Goal: Information Seeking & Learning: Learn about a topic

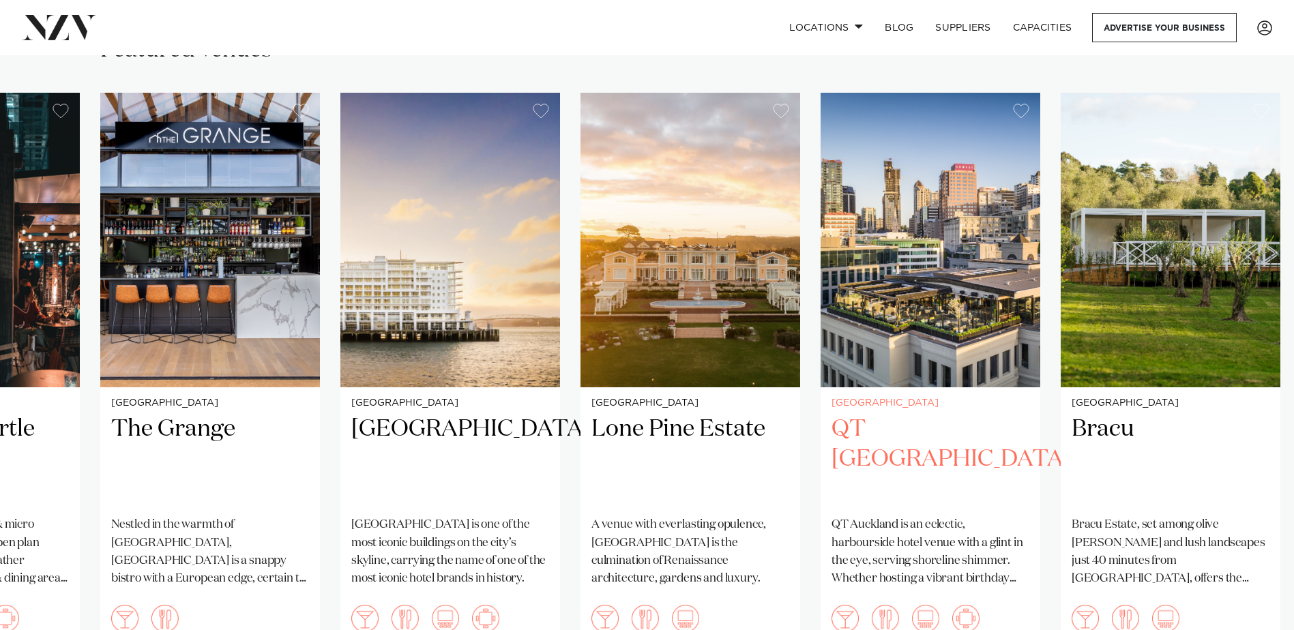
scroll to position [1023, 0]
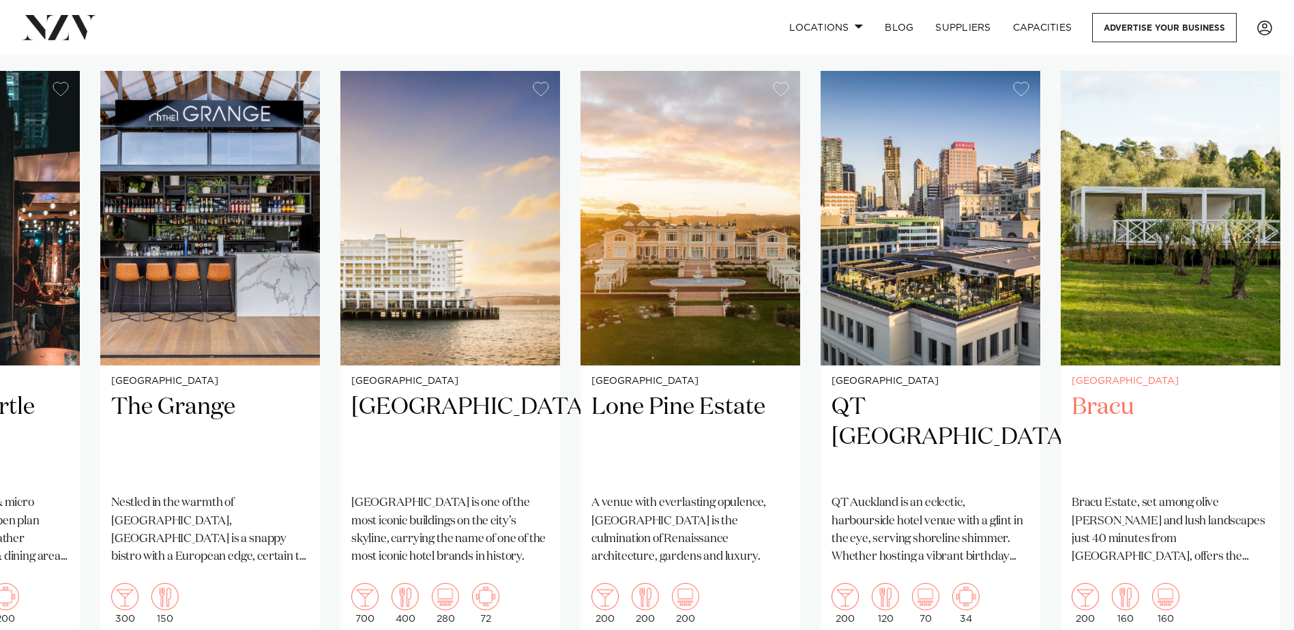
click at [1132, 392] on h2 "Bracu" at bounding box center [1171, 438] width 198 height 92
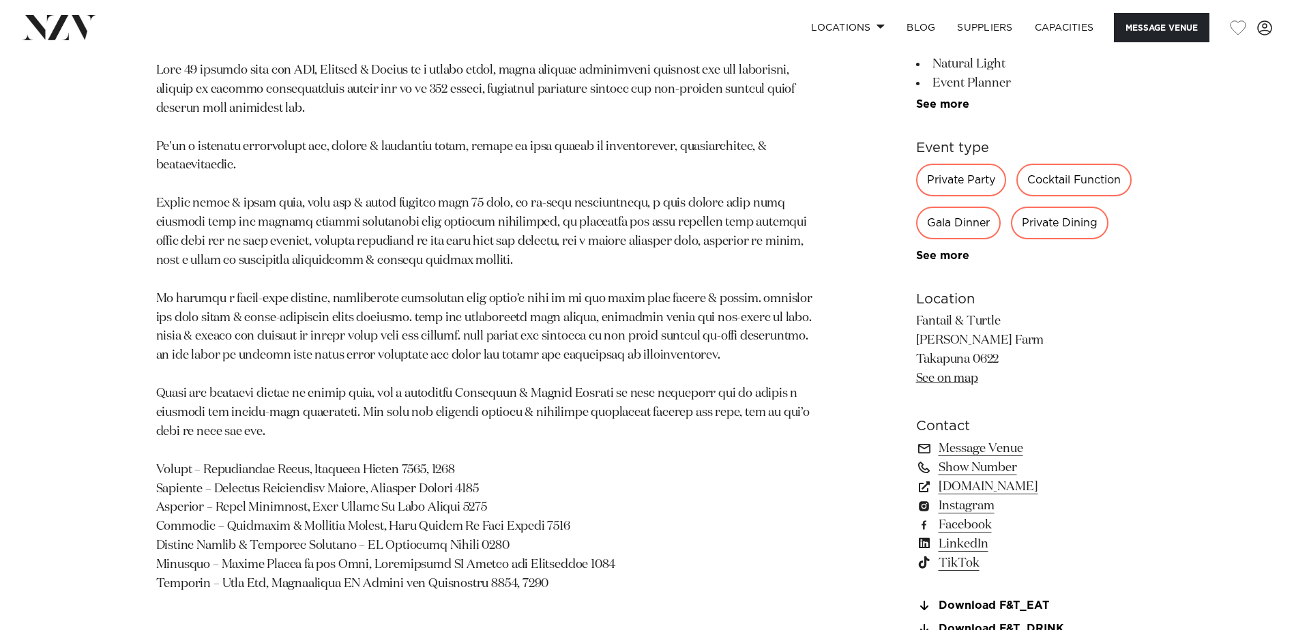
scroll to position [955, 0]
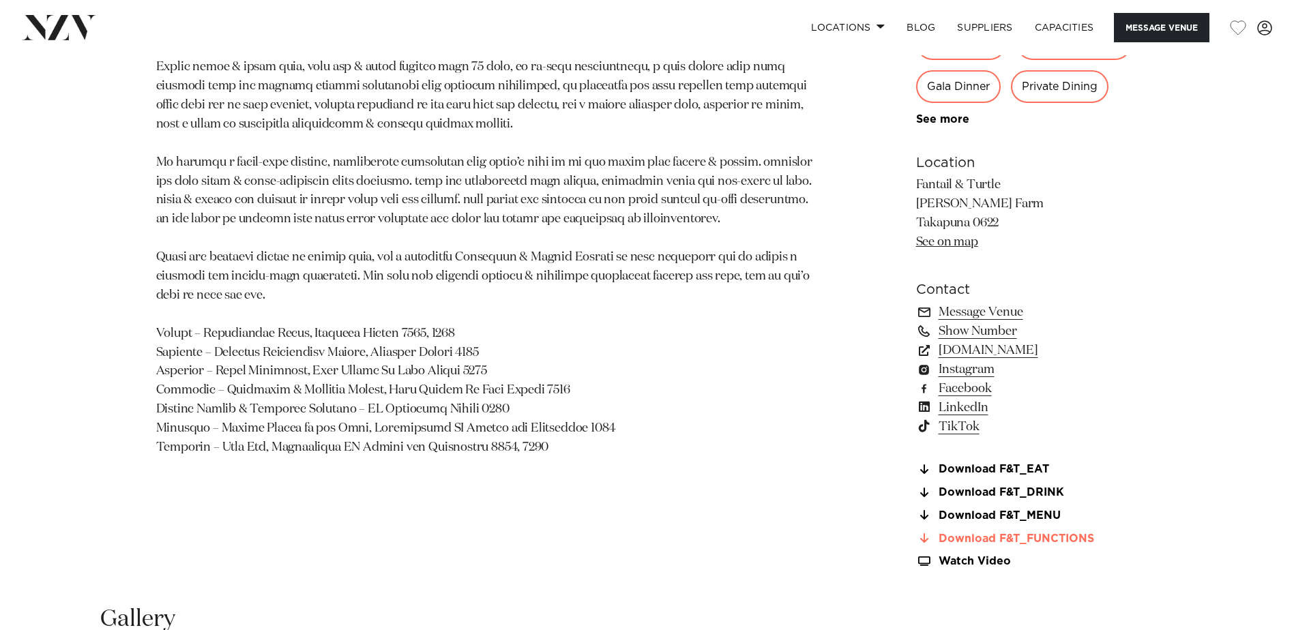
click at [997, 544] on link "Download F&T_FUNCTIONS" at bounding box center [1027, 539] width 222 height 12
click at [1006, 471] on link "Download F&T_EAT" at bounding box center [1027, 470] width 222 height 12
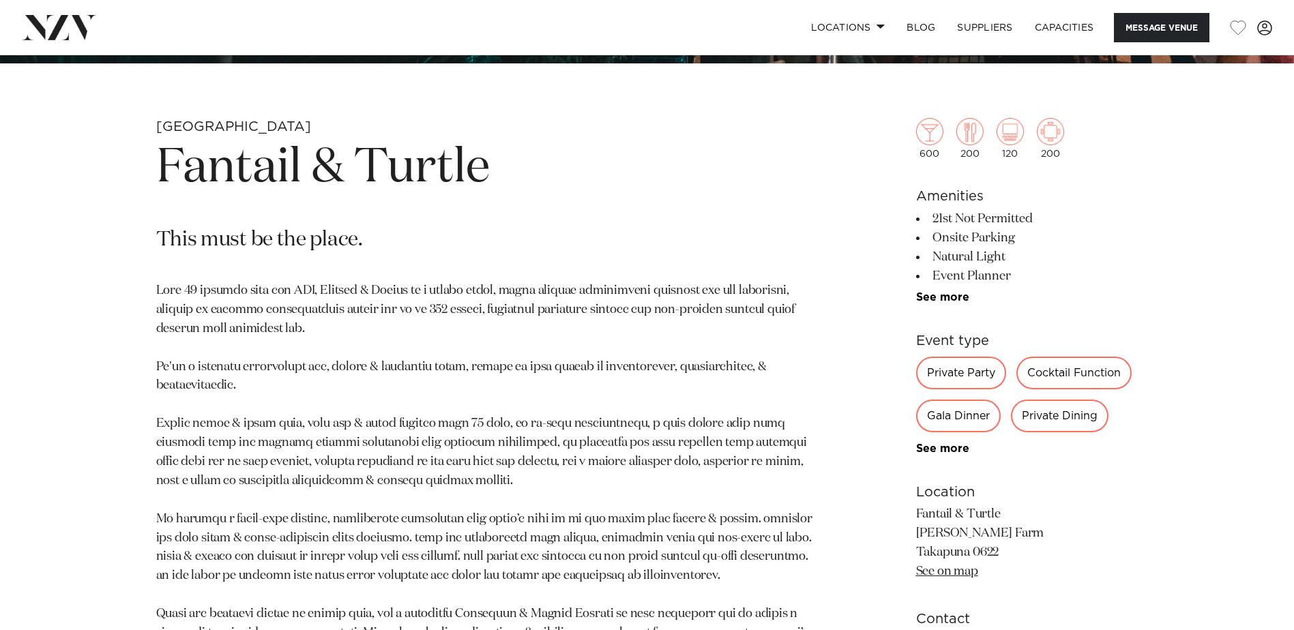
scroll to position [409, 0]
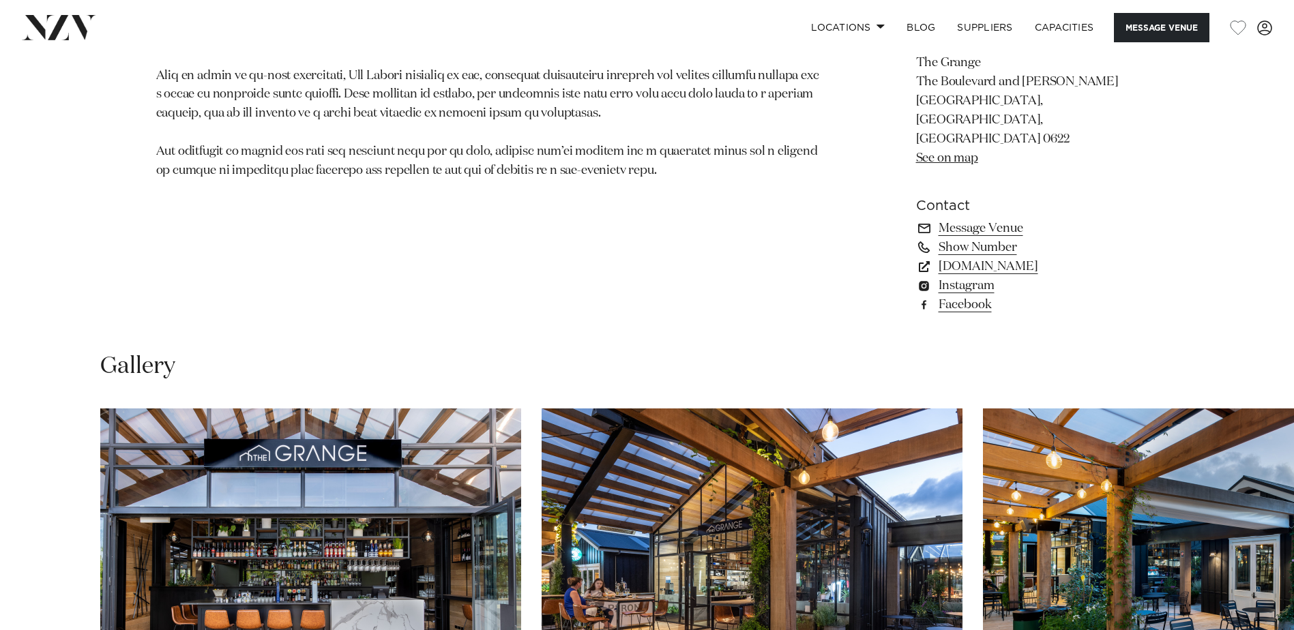
scroll to position [955, 0]
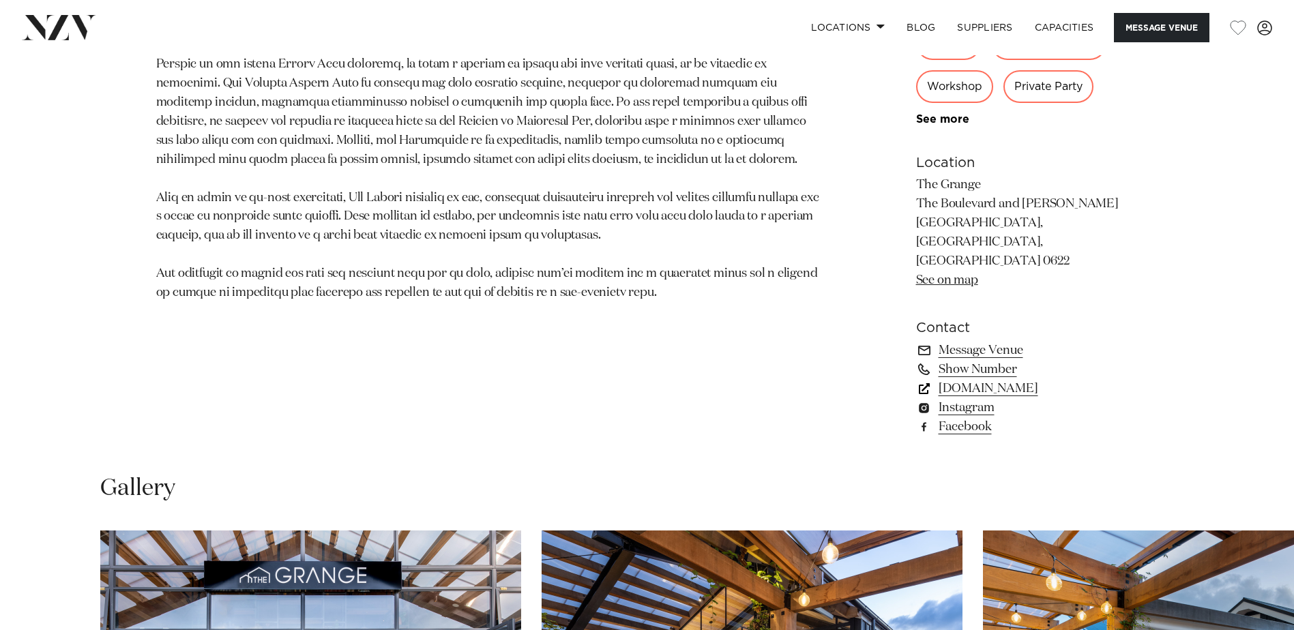
click at [961, 379] on link "thegrangetakapuna.co.nz" at bounding box center [1027, 388] width 222 height 19
click at [602, 323] on section "Auckland The Grange Nestled in the warmth of Takapuna, The Grange is a snappy b…" at bounding box center [487, 106] width 663 height 691
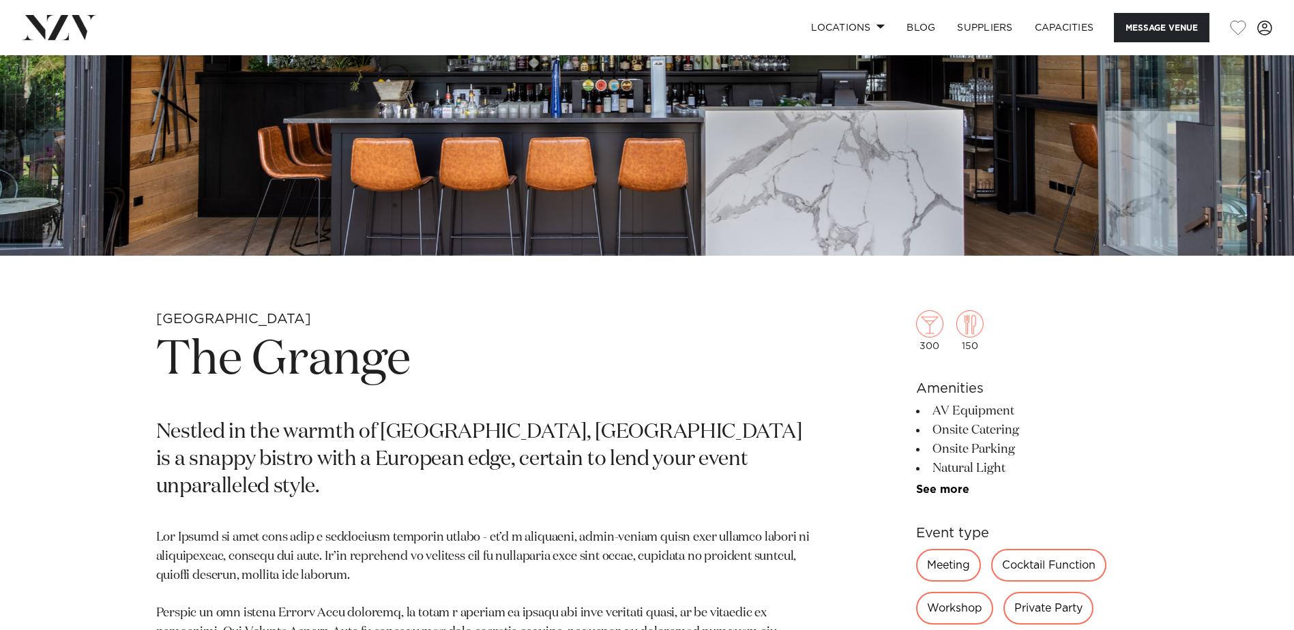
scroll to position [273, 0]
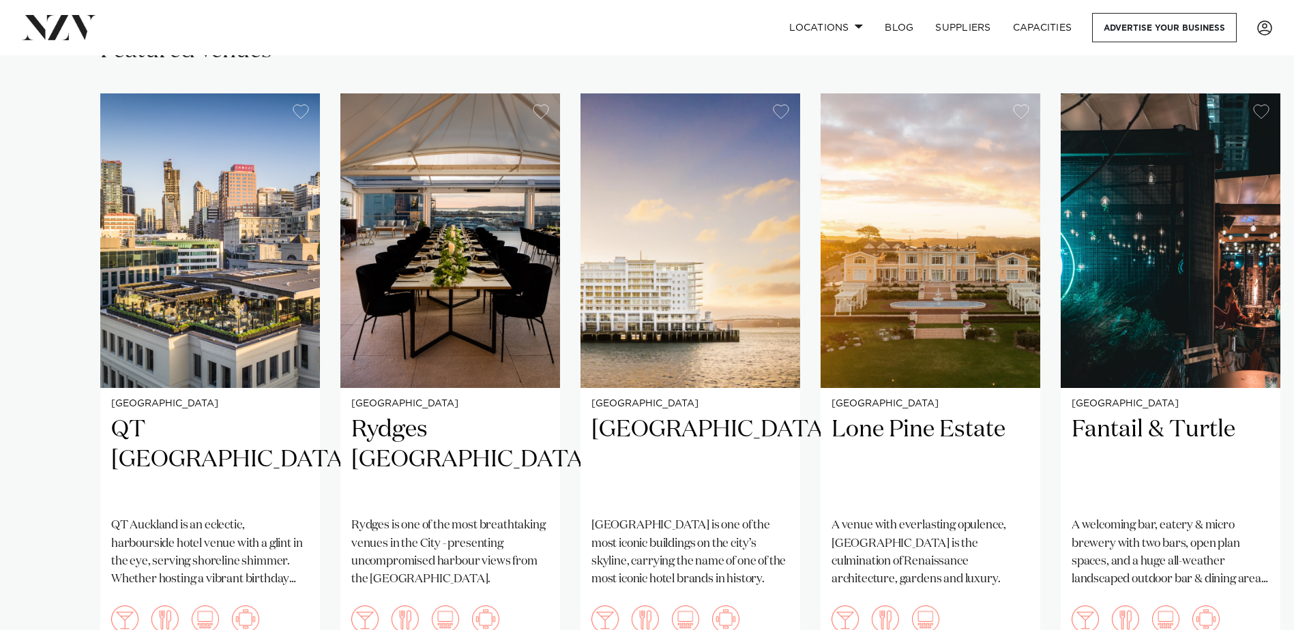
scroll to position [1023, 0]
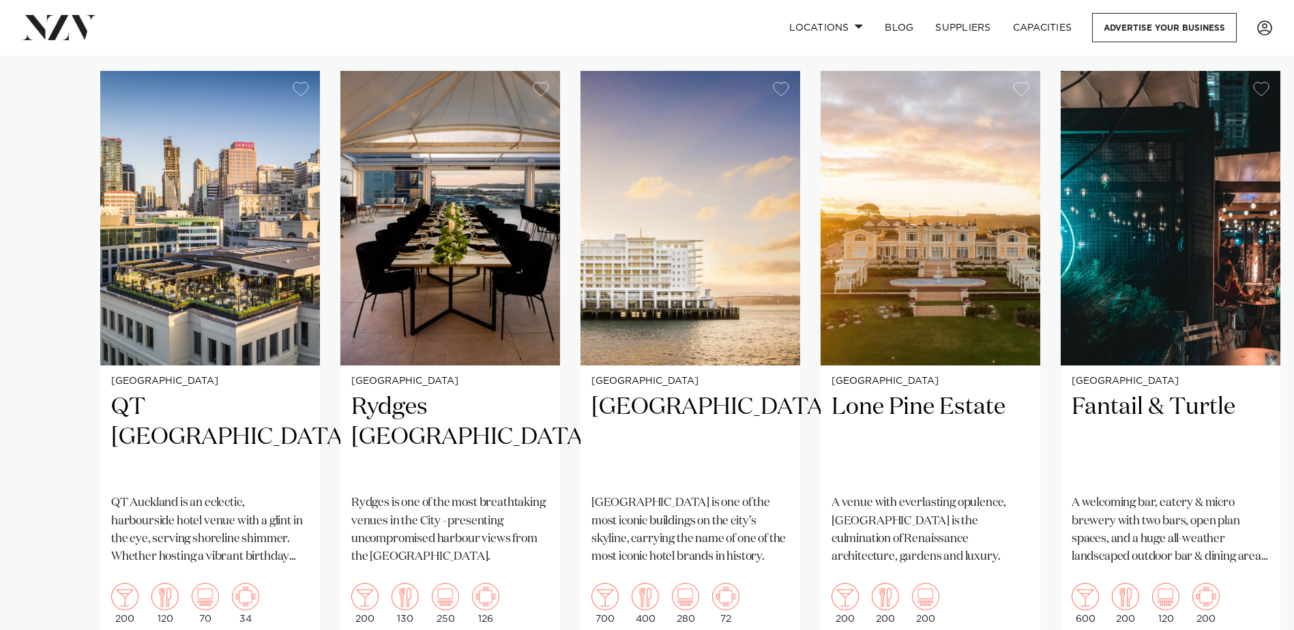
click at [648, 613] on swiper-container "Auckland QT [GEOGRAPHIC_DATA] [GEOGRAPHIC_DATA] is an eclectic, harbourside hot…" at bounding box center [647, 386] width 1294 height 630
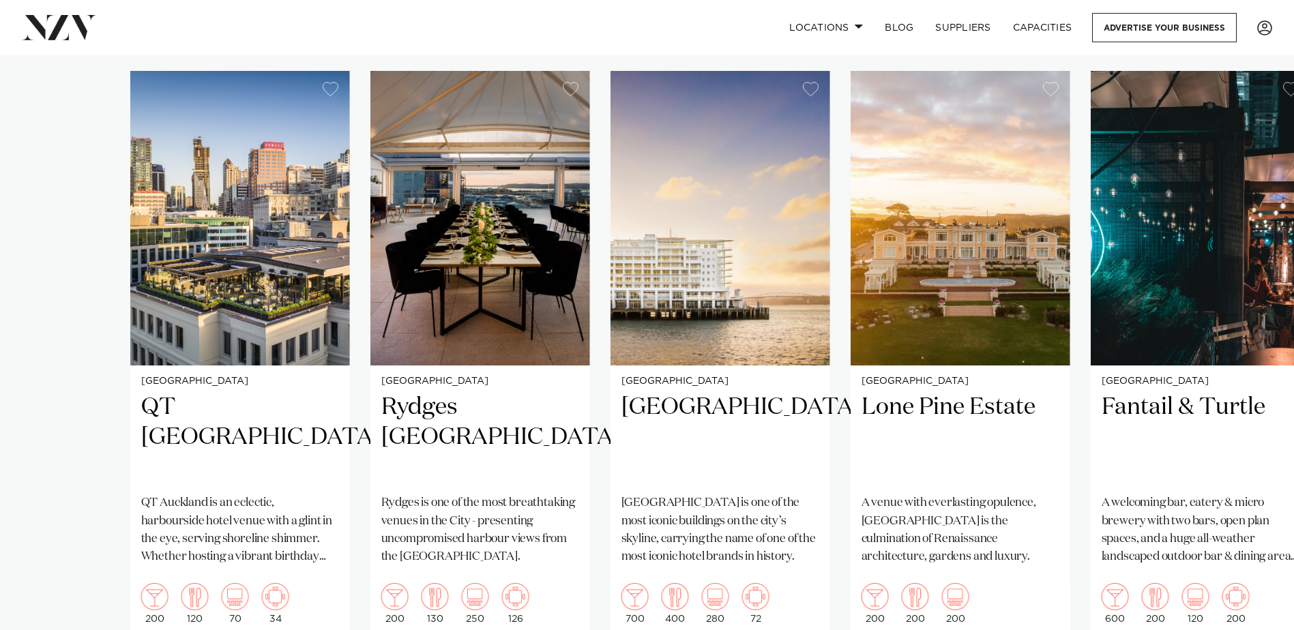
click at [714, 619] on swiper-container "Auckland QT [GEOGRAPHIC_DATA] [GEOGRAPHIC_DATA] is an eclectic, harbourside hot…" at bounding box center [647, 386] width 1294 height 630
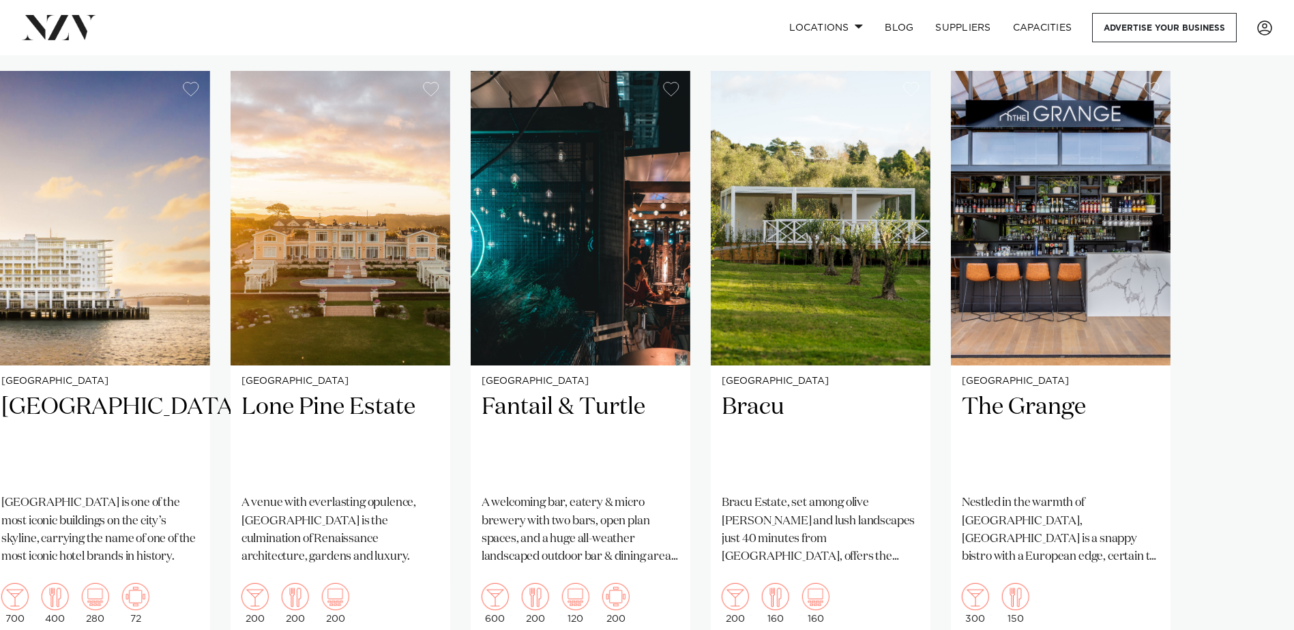
click at [83, 473] on swiper-container "Auckland QT [GEOGRAPHIC_DATA] [GEOGRAPHIC_DATA] is an eclectic, harbourside hot…" at bounding box center [647, 386] width 1294 height 630
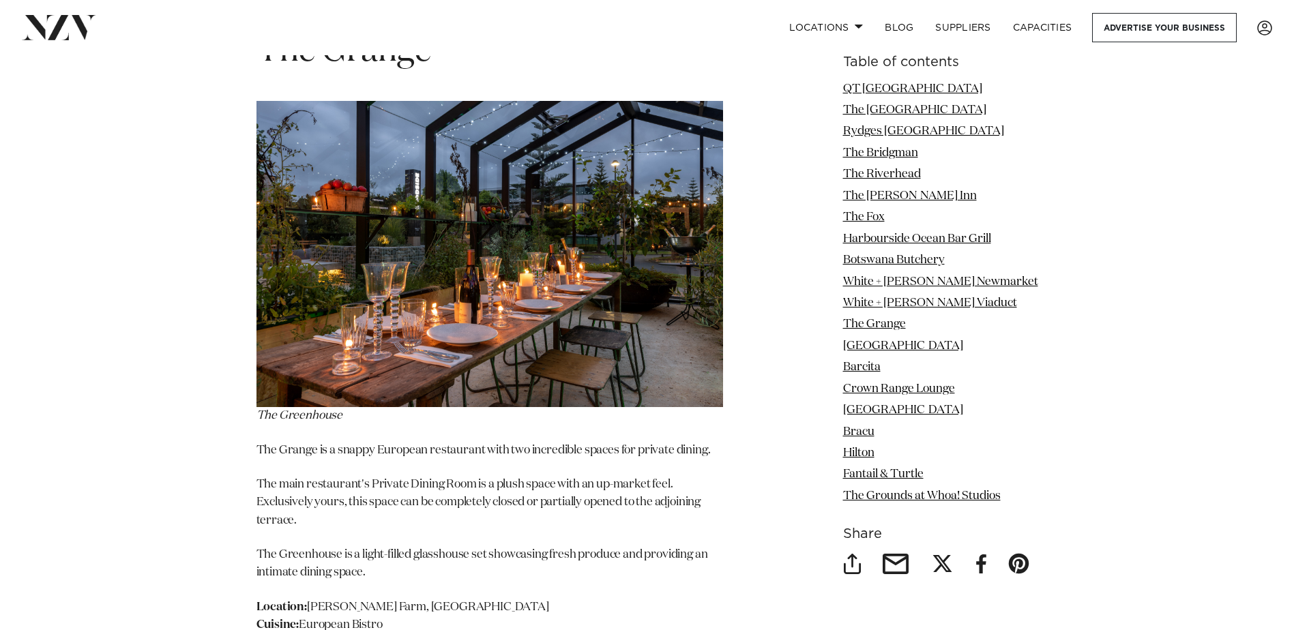
scroll to position [9278, 0]
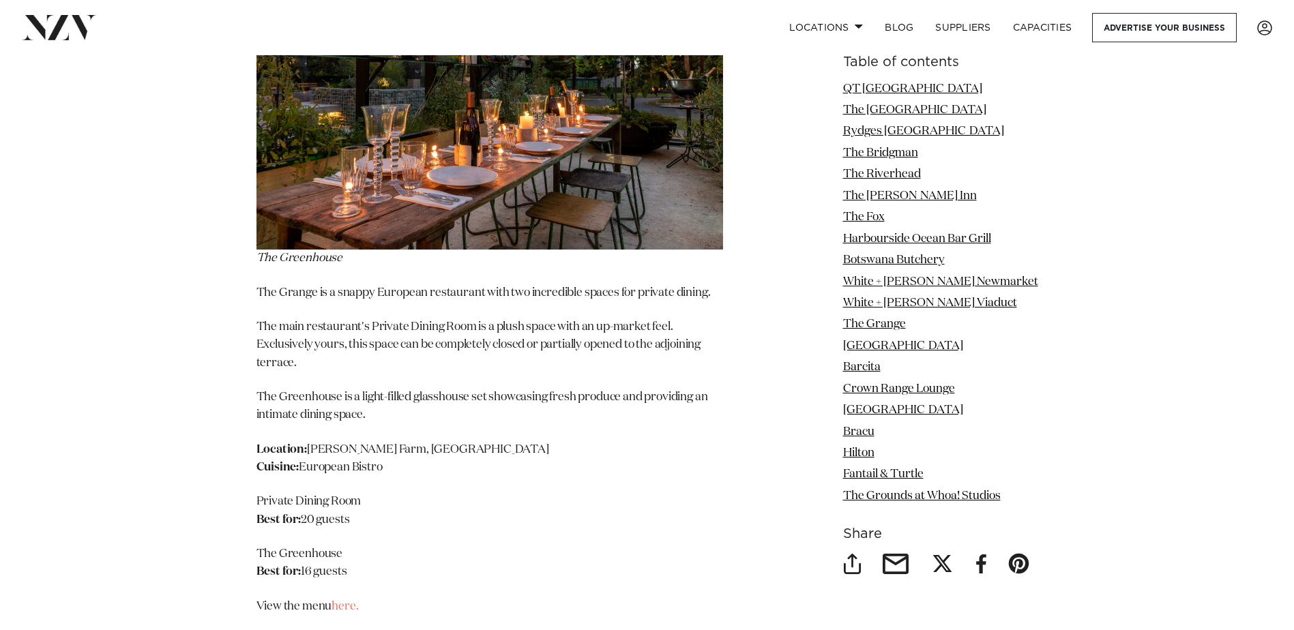
scroll to position [9346, 0]
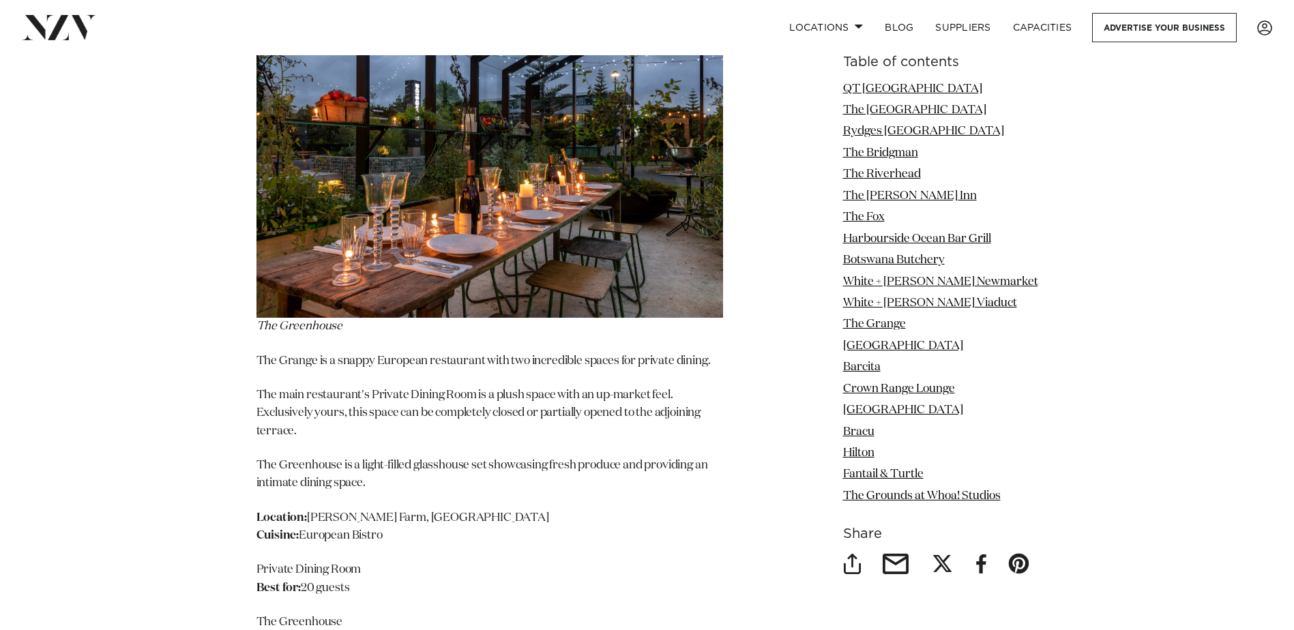
click at [585, 510] on p "Location: [PERSON_NAME][GEOGRAPHIC_DATA], [GEOGRAPHIC_DATA] Cuisine: European B…" at bounding box center [490, 528] width 467 height 36
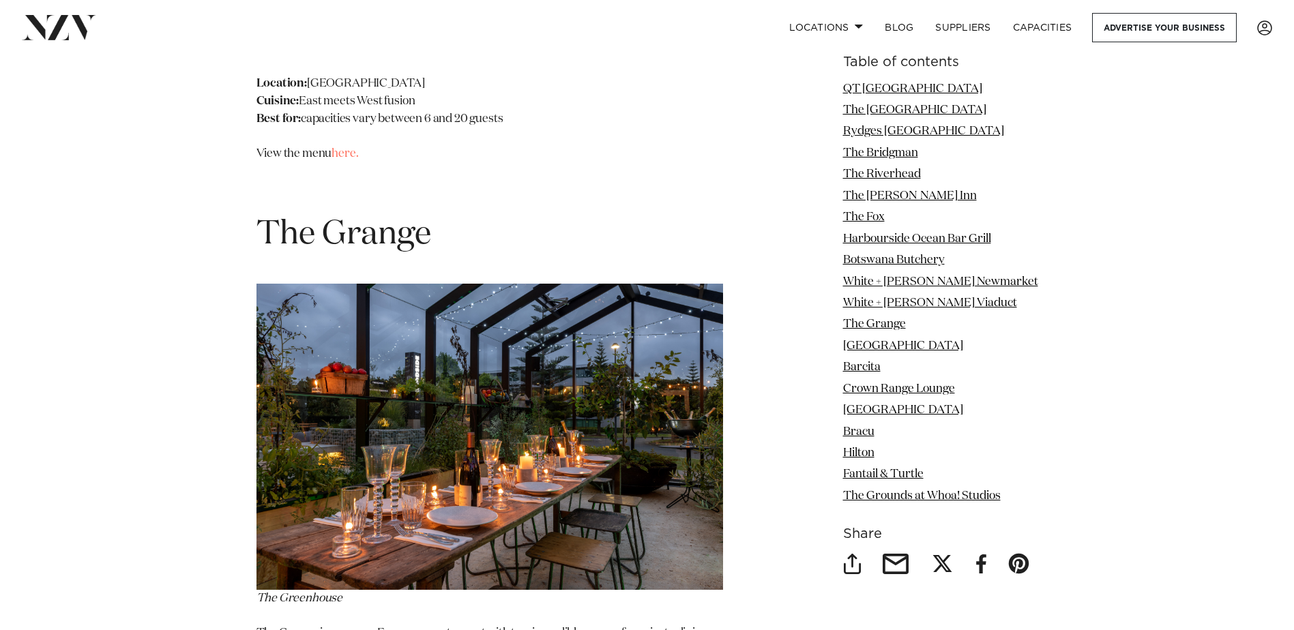
scroll to position [9073, 0]
